Goal: Check status: Check status

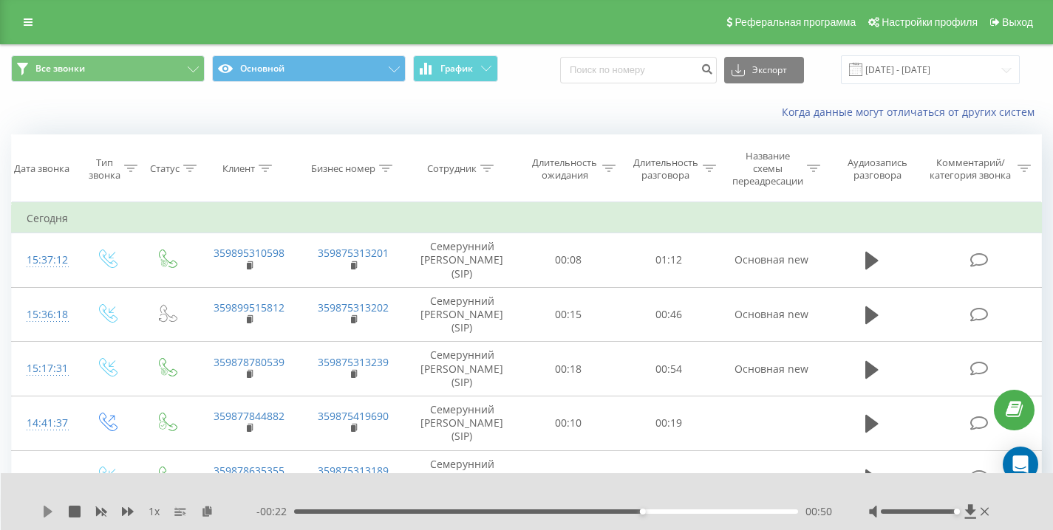
click at [45, 515] on icon at bounding box center [48, 512] width 9 height 12
click at [482, 115] on div "Когда данные могут отличаться от других систем" at bounding box center [723, 112] width 657 height 15
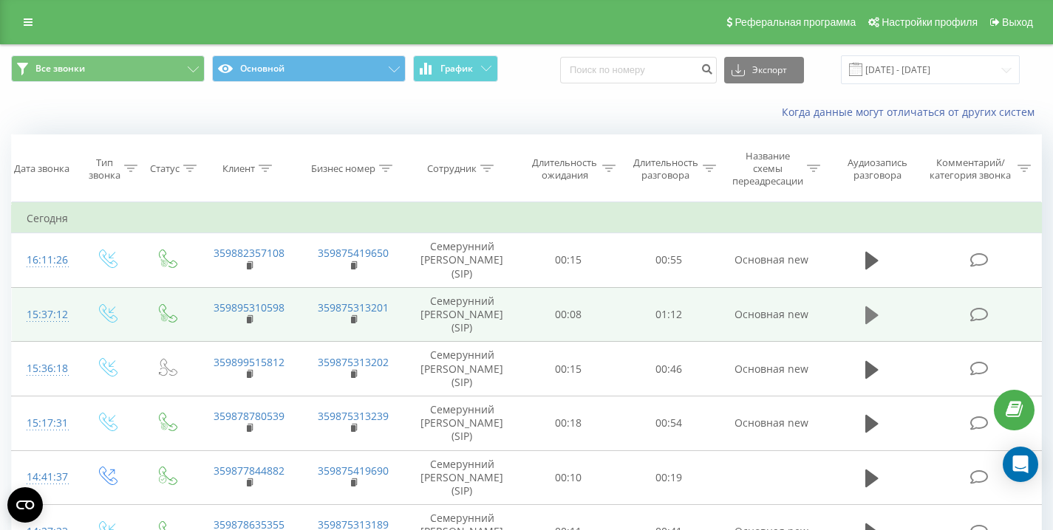
click at [865, 314] on icon at bounding box center [871, 315] width 13 height 21
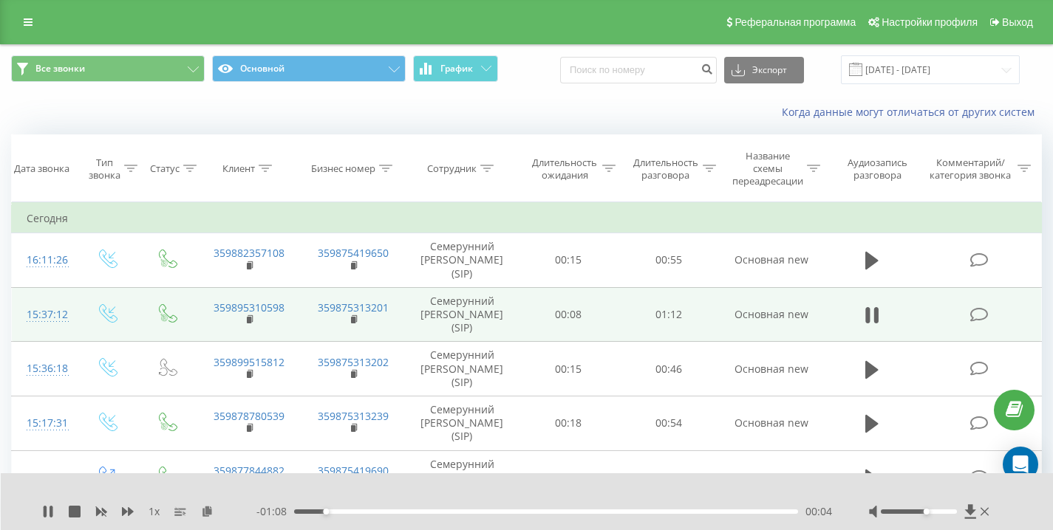
drag, startPoint x: 927, startPoint y: 512, endPoint x: 1009, endPoint y: 513, distance: 82.8
click at [1006, 512] on div "1 x - 01:08 00:04 00:04" at bounding box center [527, 502] width 1053 height 57
click at [249, 319] on rect at bounding box center [249, 320] width 4 height 7
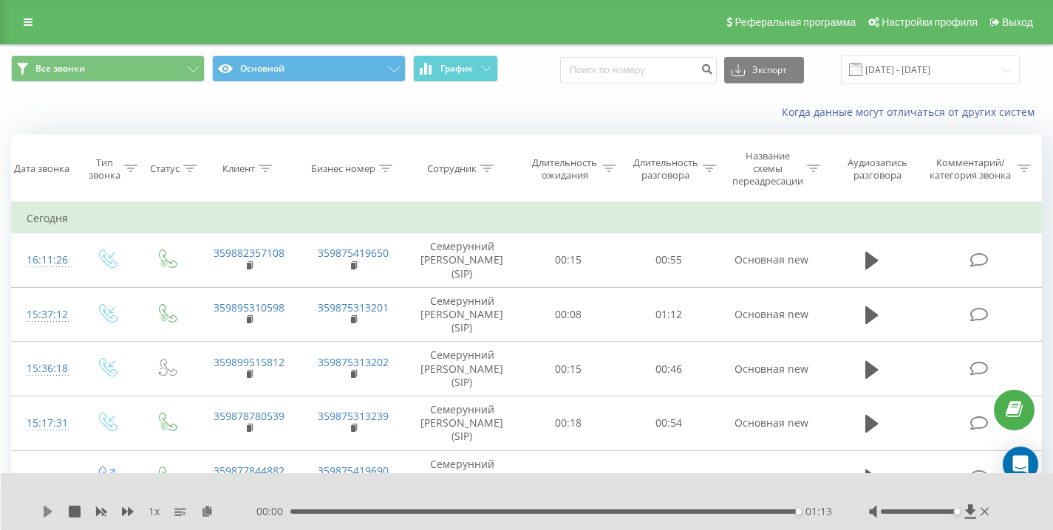
click at [50, 512] on icon at bounding box center [48, 512] width 9 height 12
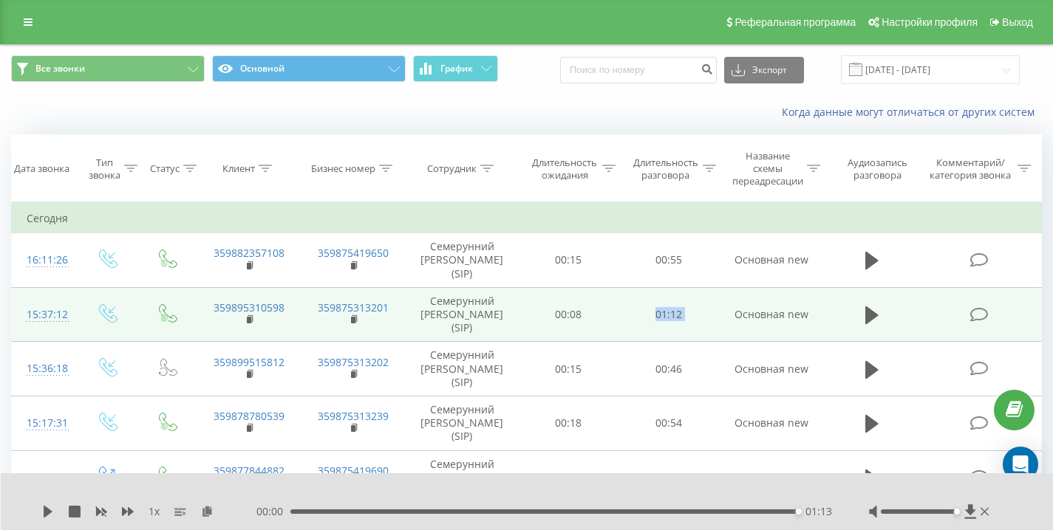
drag, startPoint x: 632, startPoint y: 313, endPoint x: 723, endPoint y: 318, distance: 91.1
click at [723, 318] on tr "15:37:12 359895310598 359875313201 Семерунний Дмитрий Андреевич (SIP) 00:08 01:…" at bounding box center [527, 314] width 1030 height 55
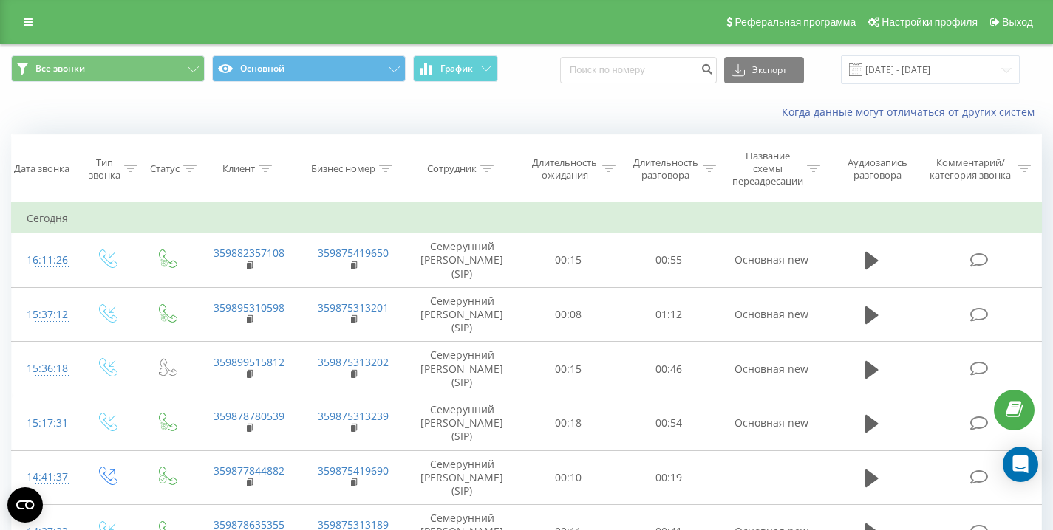
click at [433, 106] on div "Когда данные могут отличаться от других систем" at bounding box center [723, 112] width 657 height 15
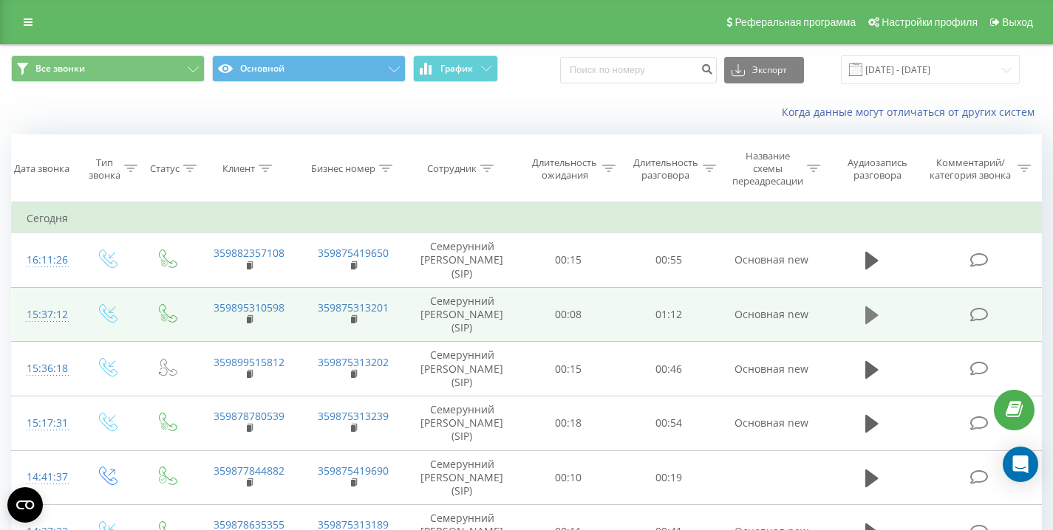
click at [877, 309] on icon at bounding box center [871, 315] width 13 height 21
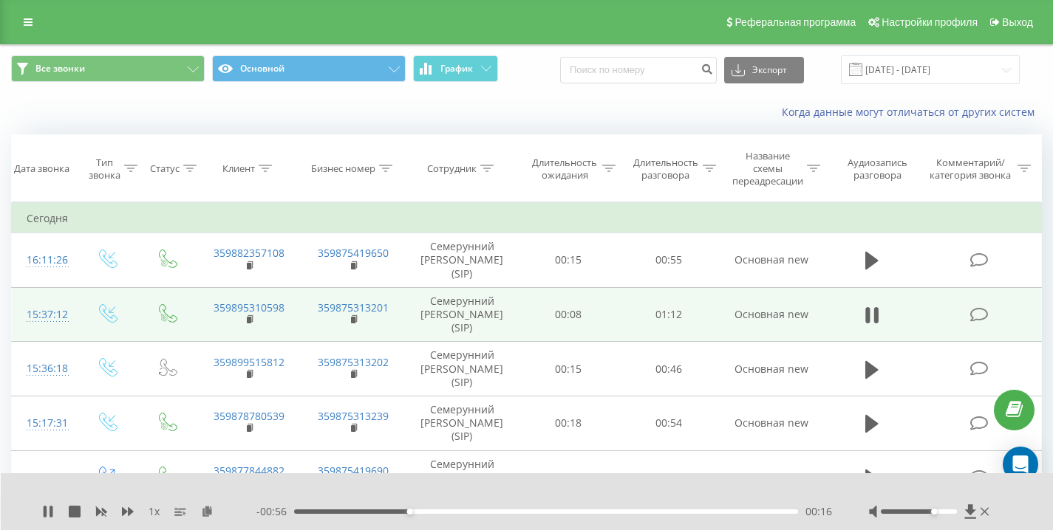
drag, startPoint x: 918, startPoint y: 510, endPoint x: 984, endPoint y: 526, distance: 67.7
click at [1011, 509] on div "1 x - 00:56 00:16 00:16" at bounding box center [527, 502] width 1053 height 57
click at [389, 120] on div "Когда данные могут отличаться от других систем" at bounding box center [526, 112] width 1051 height 35
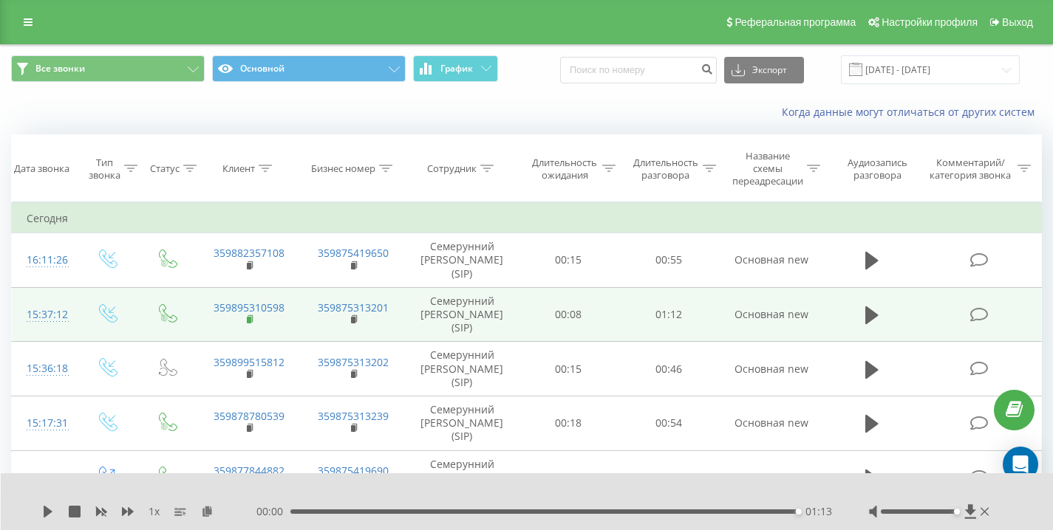
click at [250, 318] on rect at bounding box center [249, 320] width 4 height 7
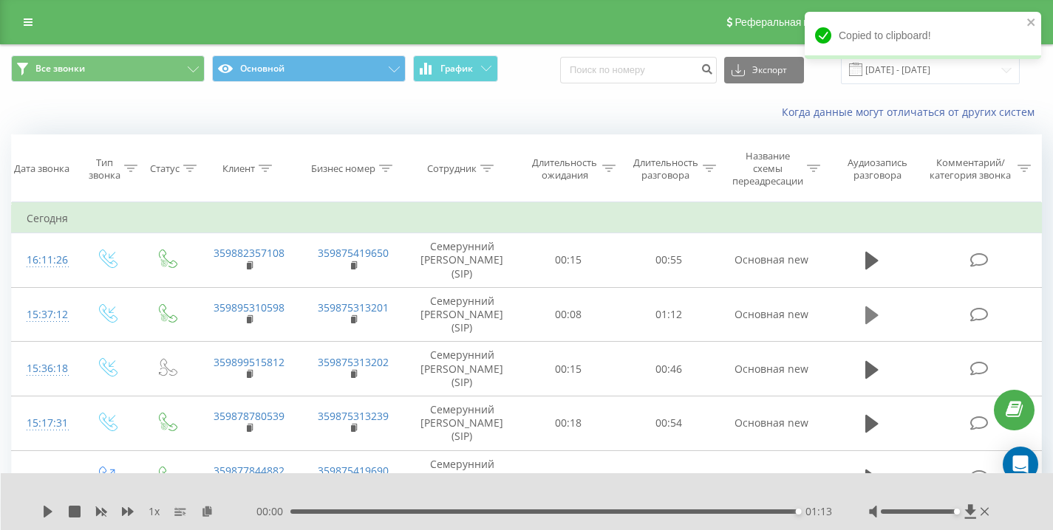
click at [869, 308] on icon at bounding box center [871, 315] width 13 height 21
click at [870, 308] on icon at bounding box center [871, 315] width 13 height 21
click at [869, 315] on icon at bounding box center [871, 316] width 13 height 18
click at [869, 315] on icon at bounding box center [868, 315] width 4 height 16
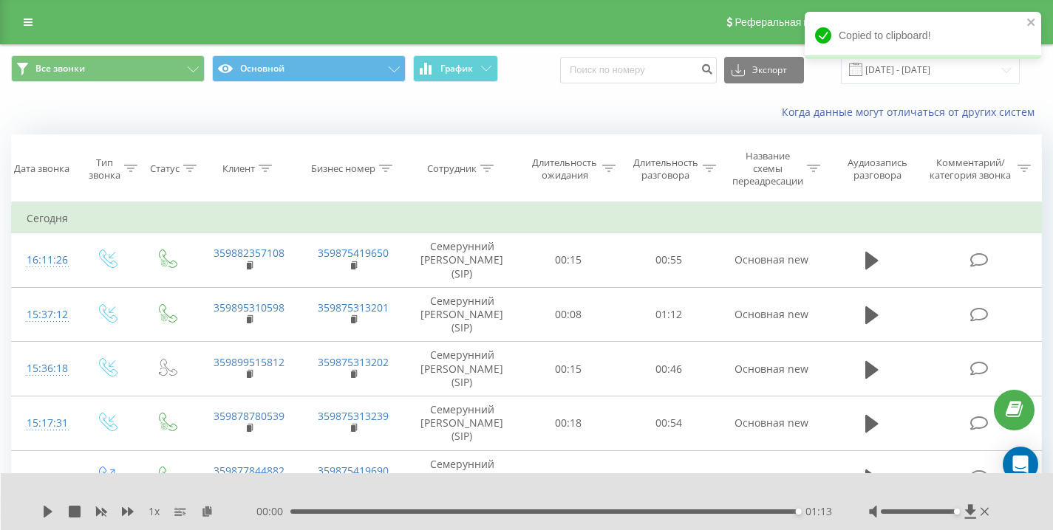
click at [869, 315] on icon at bounding box center [871, 316] width 13 height 18
click at [869, 323] on icon at bounding box center [871, 315] width 13 height 21
click at [869, 322] on icon at bounding box center [871, 316] width 13 height 18
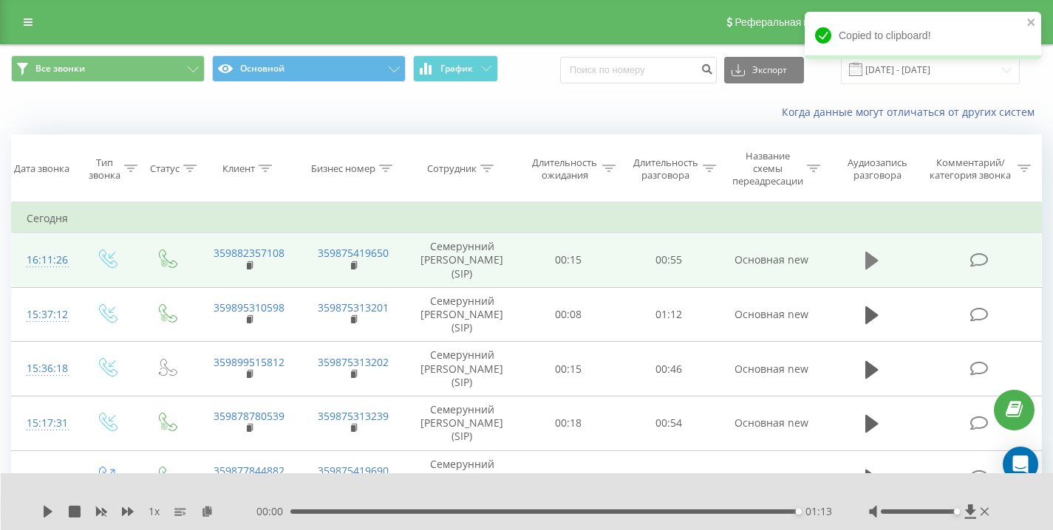
click at [865, 265] on icon at bounding box center [871, 260] width 13 height 21
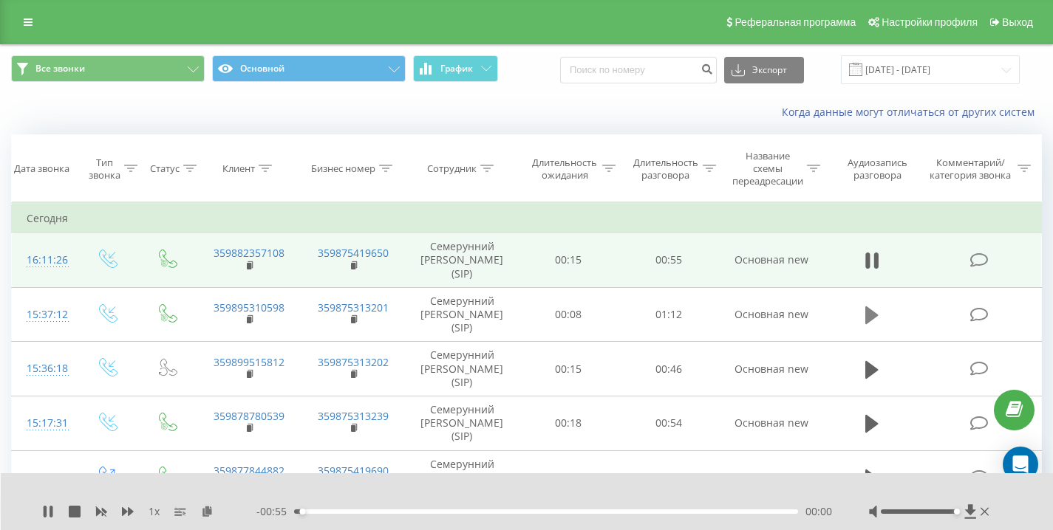
click at [876, 321] on icon at bounding box center [871, 315] width 13 height 21
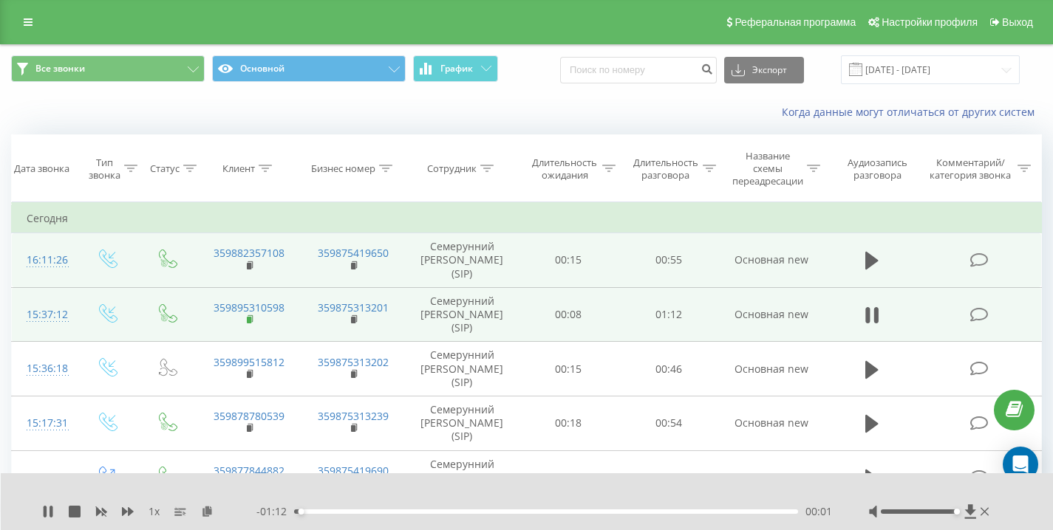
click at [248, 320] on rect at bounding box center [249, 320] width 4 height 7
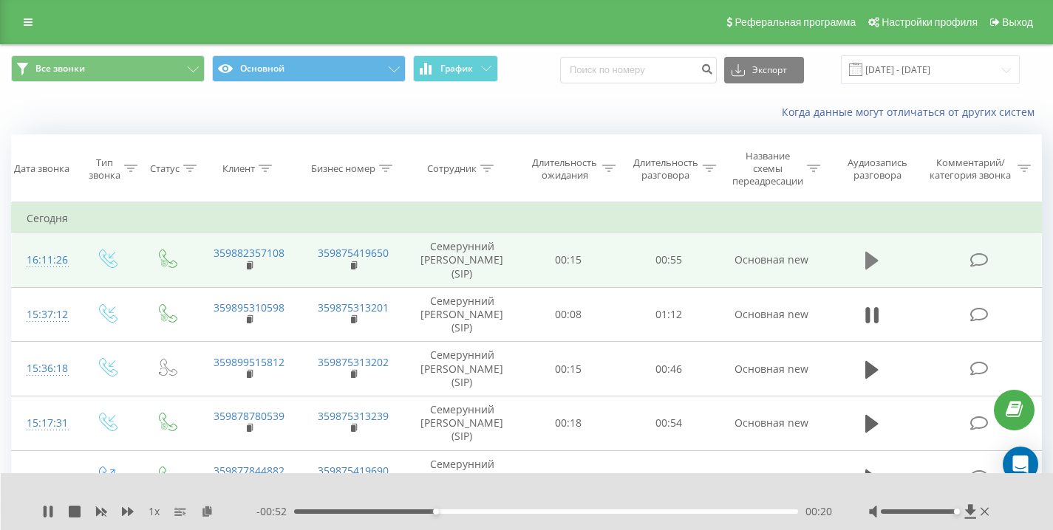
click at [870, 262] on icon at bounding box center [871, 261] width 13 height 18
click at [249, 264] on rect at bounding box center [249, 266] width 4 height 7
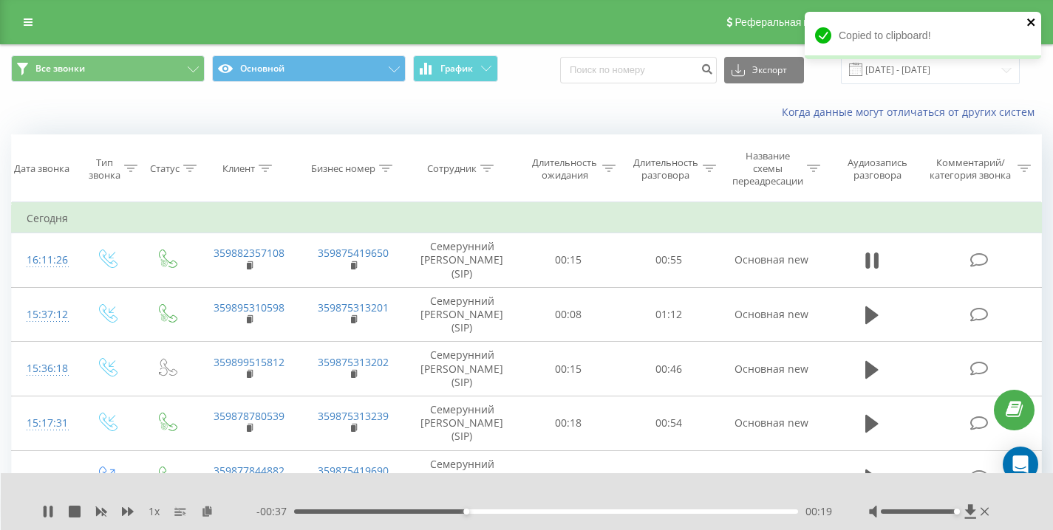
click at [1032, 20] on icon "close" at bounding box center [1030, 21] width 7 height 7
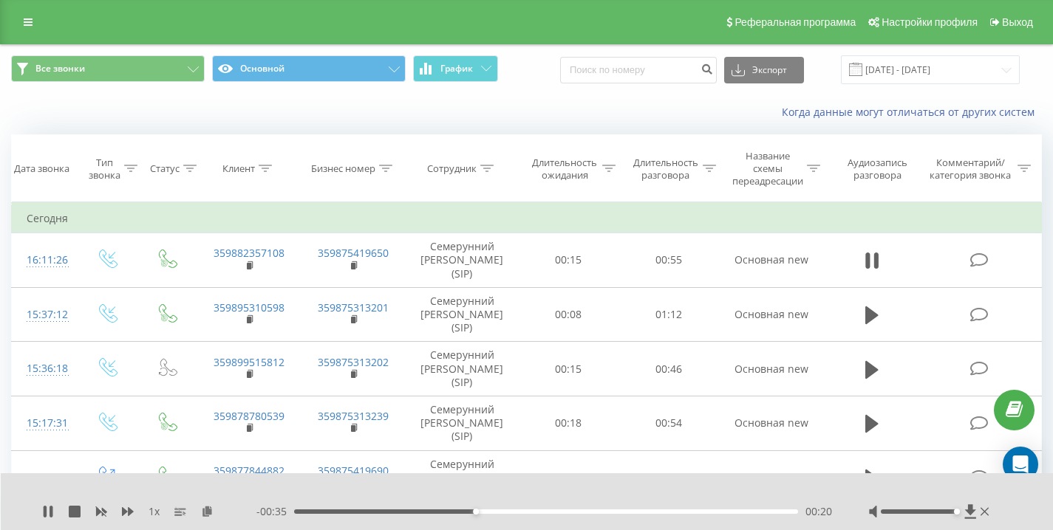
click at [564, 69] on div "Все звонки Основной График Экспорт .csv .xls .xlsx [DATE] - [DATE]" at bounding box center [526, 69] width 1031 height 29
click at [561, 69] on div "Все звонки Основной График Экспорт .csv .xls .xlsx [DATE] - [DATE]" at bounding box center [526, 69] width 1031 height 29
click at [550, 67] on div "Все звонки Основной График Экспорт .csv .xls .xlsx [DATE] - [DATE]" at bounding box center [526, 69] width 1031 height 29
click at [100, 110] on div "Когда данные могут отличаться от других систем" at bounding box center [526, 112] width 1051 height 35
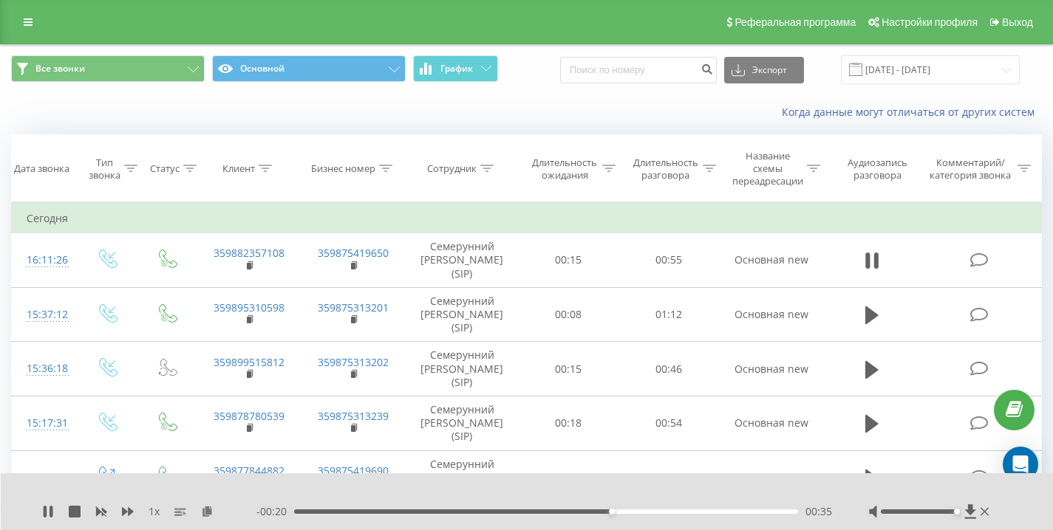
click at [100, 110] on div "Когда данные могут отличаться от других систем" at bounding box center [526, 112] width 1051 height 35
click at [126, 110] on div "Когда данные могут отличаться от других систем" at bounding box center [526, 112] width 1051 height 35
